Goal: Information Seeking & Learning: Learn about a topic

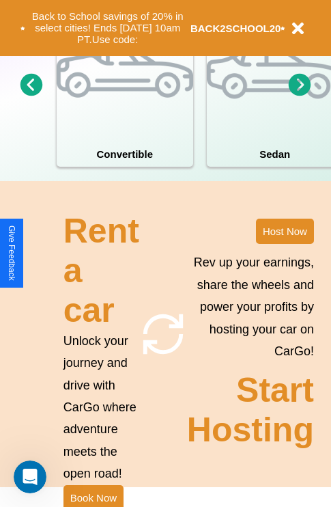
scroll to position [1064, 0]
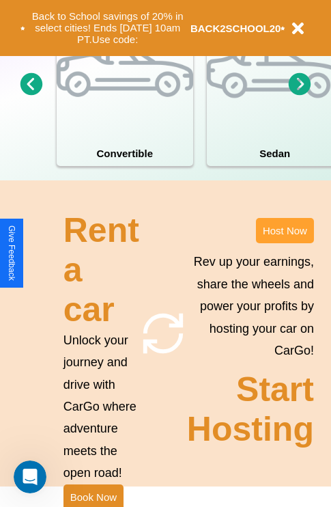
click at [285, 243] on button "Host Now" at bounding box center [285, 230] width 58 height 25
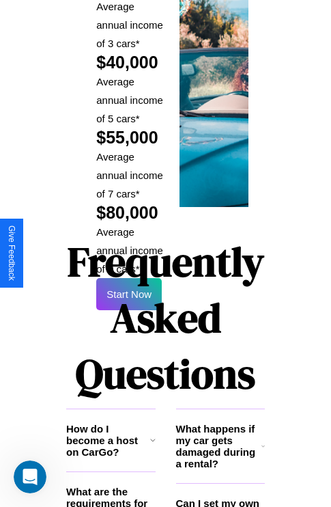
scroll to position [2223, 0]
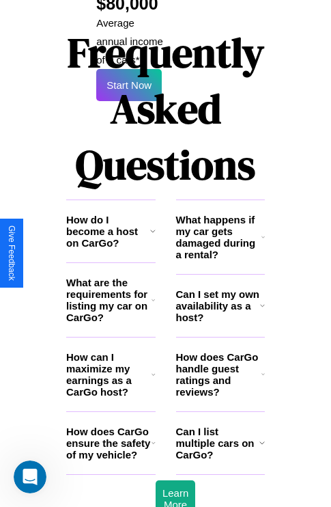
click at [220, 351] on h3 "How does CarGo handle guest ratings and reviews?" at bounding box center [218, 374] width 85 height 46
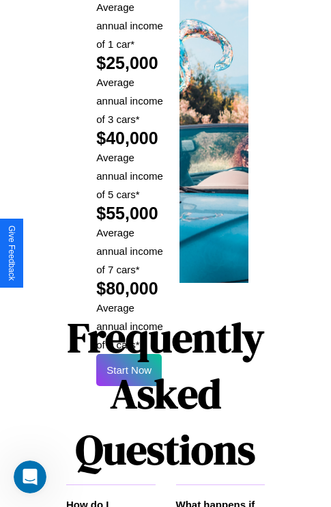
scroll to position [2010, 0]
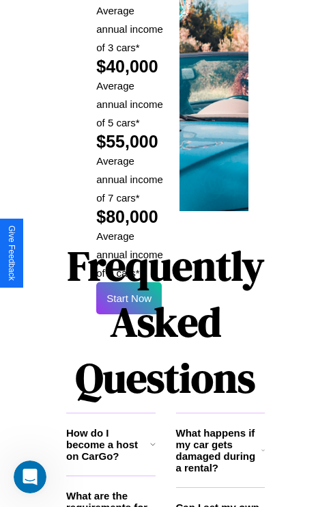
click at [129, 253] on h1 "Frequently Asked Questions" at bounding box center [165, 322] width 199 height 182
